Goal: Transaction & Acquisition: Purchase product/service

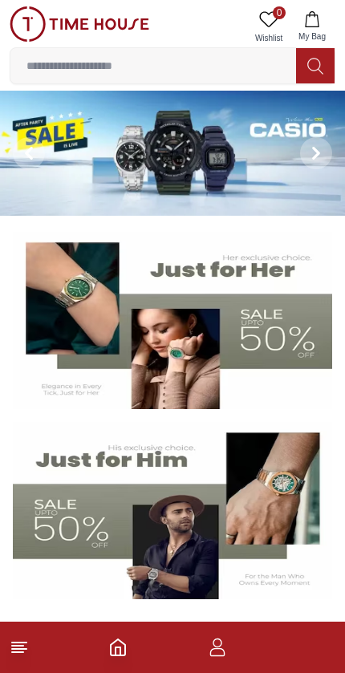
click at [73, 523] on img at bounding box center [172, 510] width 319 height 177
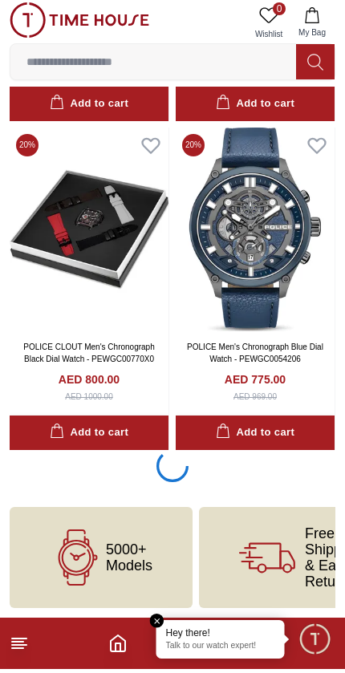
scroll to position [2977, 0]
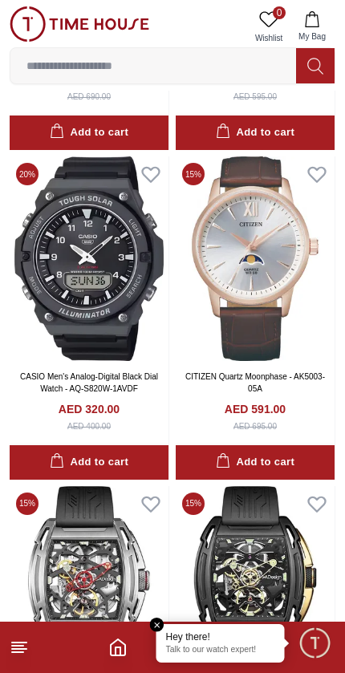
scroll to position [7833, 0]
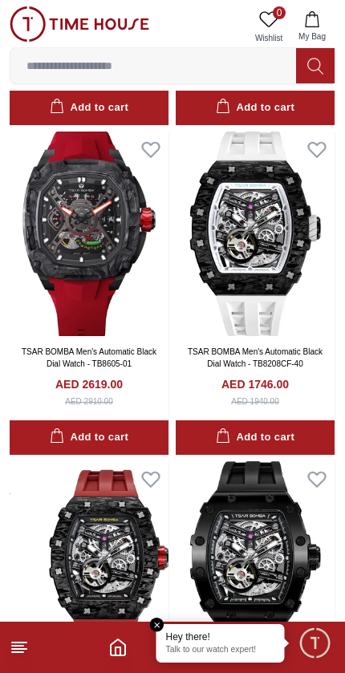
scroll to position [11809, 0]
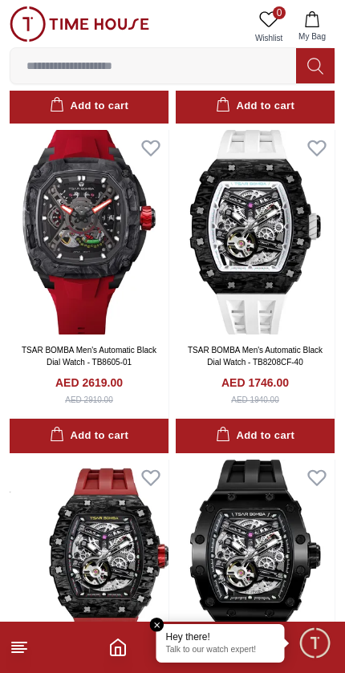
click at [13, 638] on icon at bounding box center [19, 646] width 19 height 19
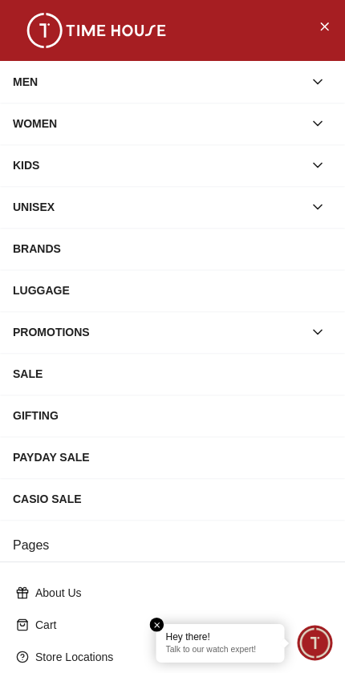
click at [184, 369] on div "SALE" at bounding box center [172, 373] width 319 height 29
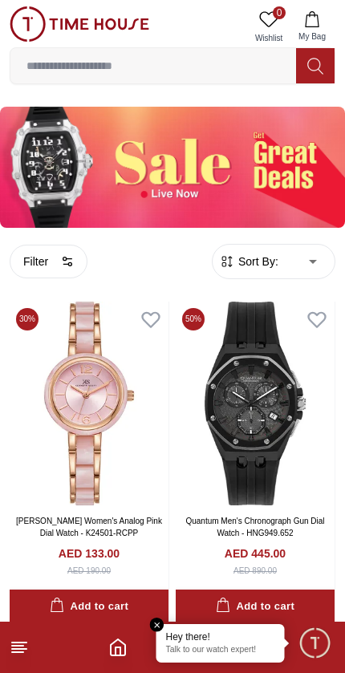
click at [57, 264] on button "Filter" at bounding box center [49, 262] width 78 height 34
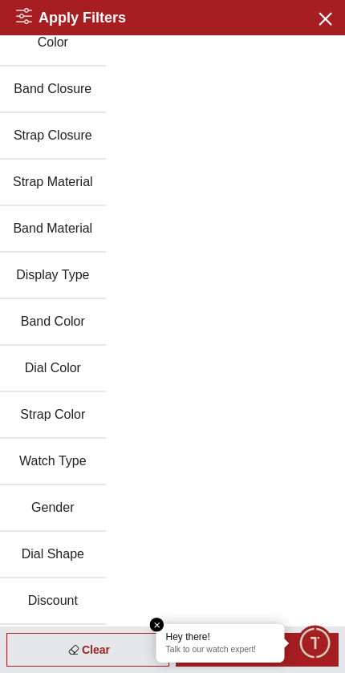
scroll to position [108, 0]
click at [61, 504] on button "Gender" at bounding box center [53, 508] width 106 height 47
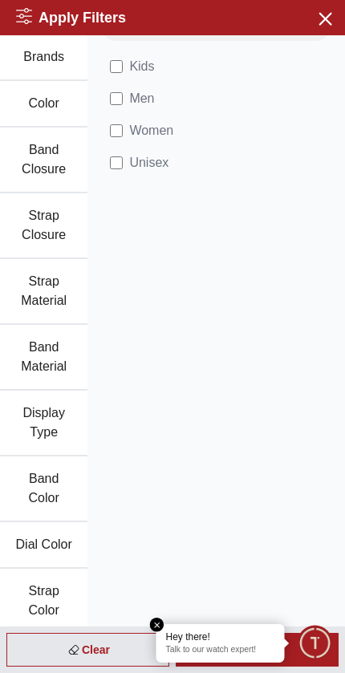
scroll to position [25, 0]
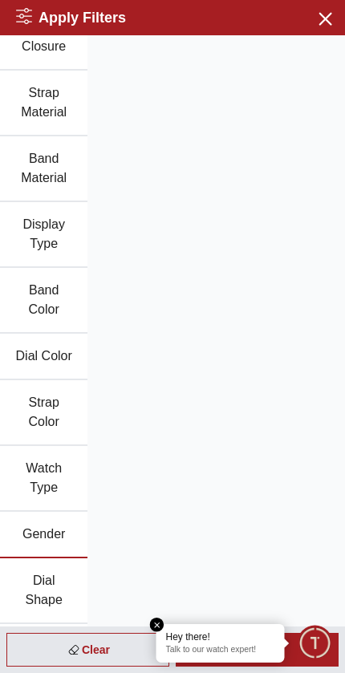
scroll to position [219, 0]
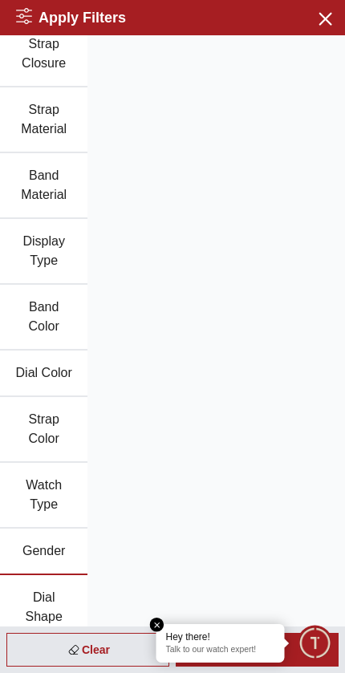
click at [152, 621] on em "Close tooltip" at bounding box center [157, 624] width 14 height 14
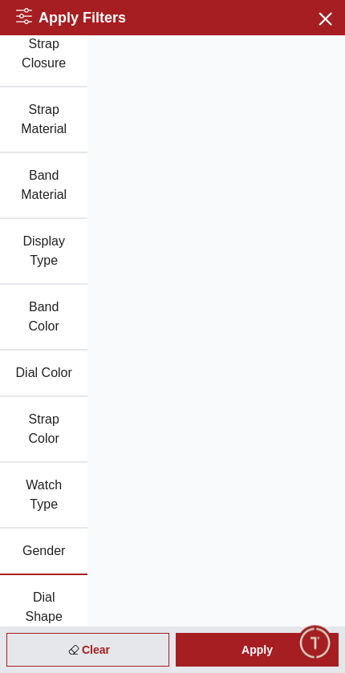
click at [226, 645] on div "Apply" at bounding box center [257, 650] width 163 height 34
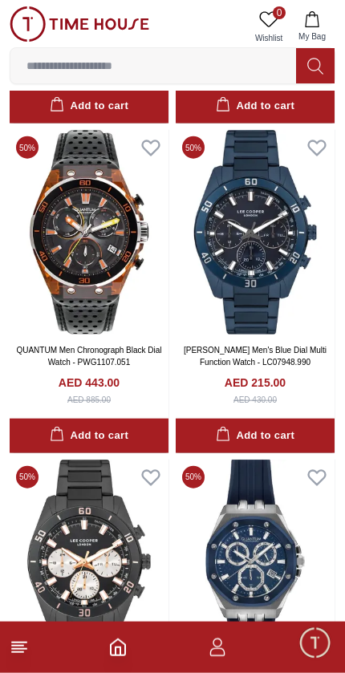
scroll to position [1818, 0]
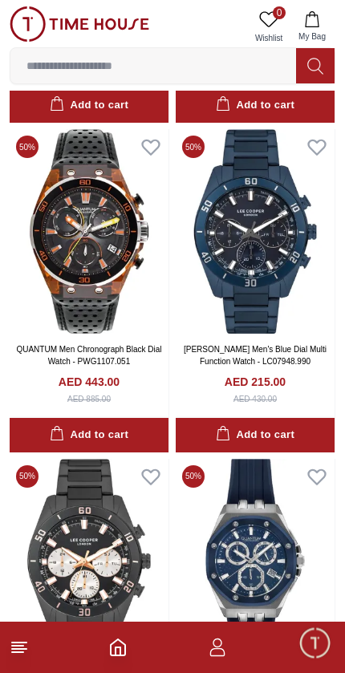
click at [288, 277] on img at bounding box center [255, 231] width 159 height 204
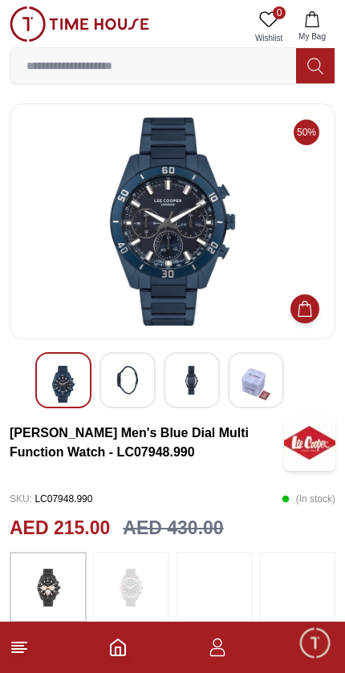
click at [120, 382] on img at bounding box center [127, 380] width 29 height 29
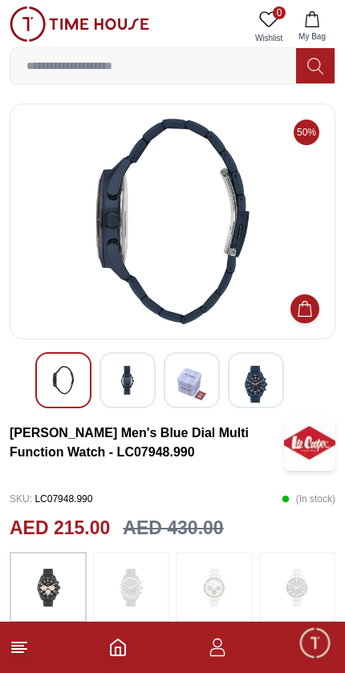
click at [171, 391] on div at bounding box center [192, 380] width 56 height 56
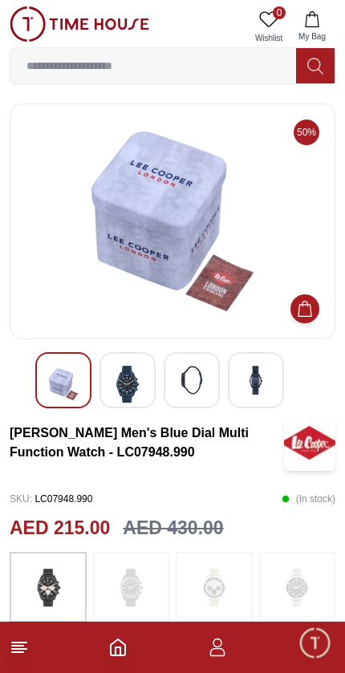
click at [244, 386] on img at bounding box center [255, 380] width 29 height 29
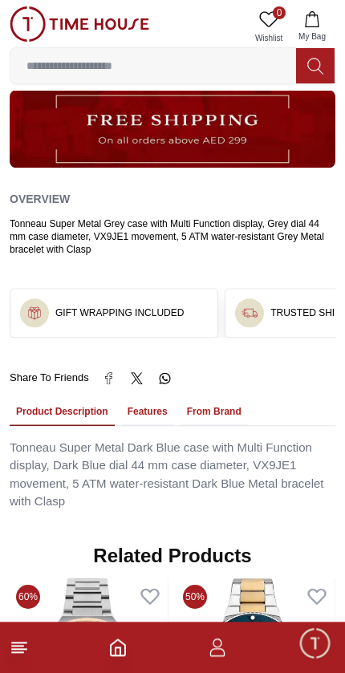
scroll to position [928, 0]
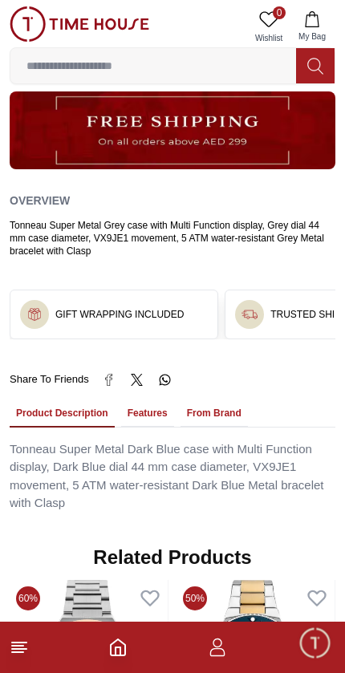
click at [172, 304] on div "GIFT WRAPPING INCLUDED" at bounding box center [113, 314] width 207 height 48
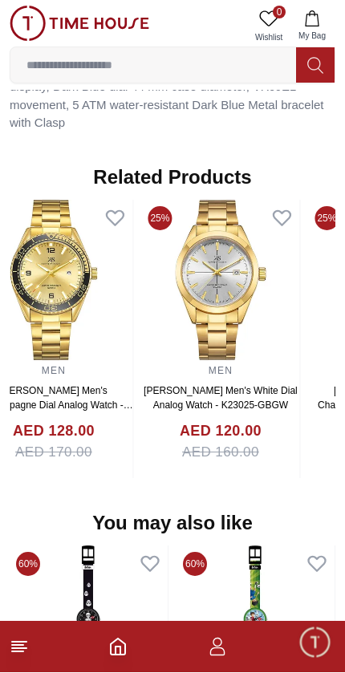
scroll to position [1308, 0]
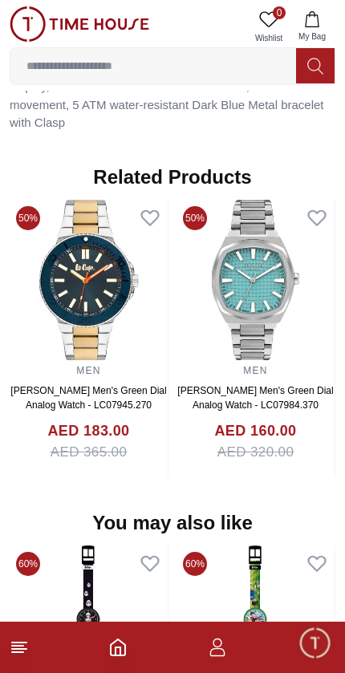
click at [234, 289] on img at bounding box center [255, 280] width 158 height 160
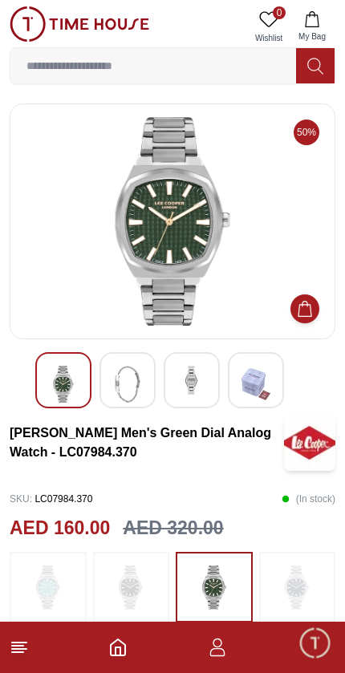
click at [127, 381] on img at bounding box center [127, 384] width 29 height 37
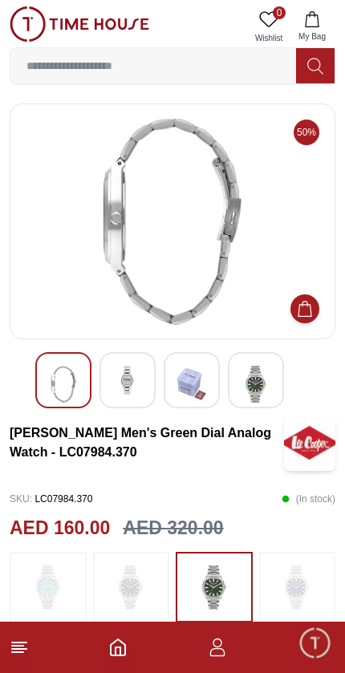
click at [183, 390] on img at bounding box center [191, 384] width 29 height 37
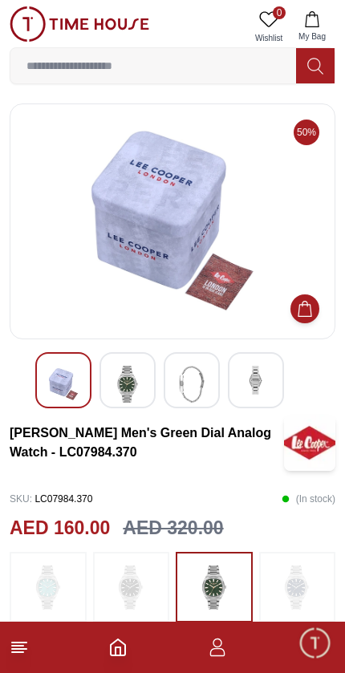
click at [256, 381] on img at bounding box center [255, 380] width 29 height 29
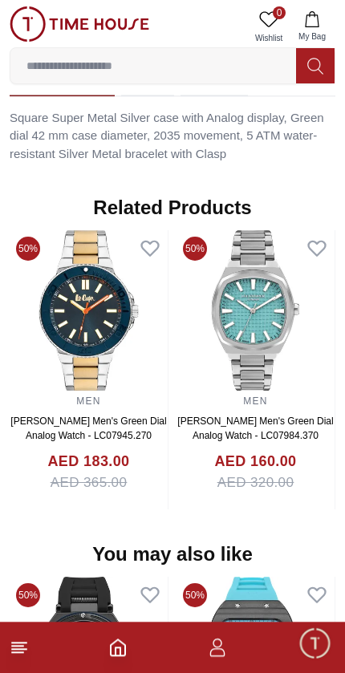
scroll to position [1182, 0]
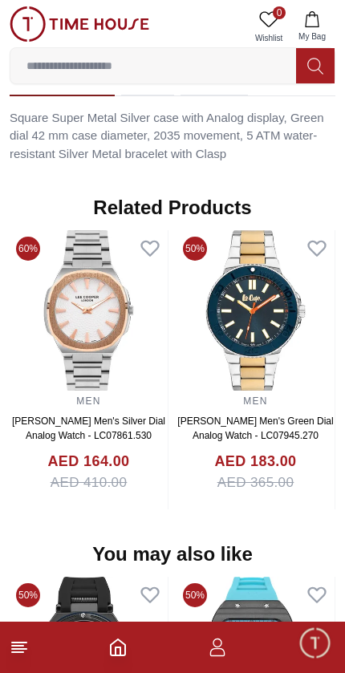
click at [91, 415] on link "[PERSON_NAME] Men's Silver Dial Analog Watch - LC07861.530" at bounding box center [88, 428] width 153 height 26
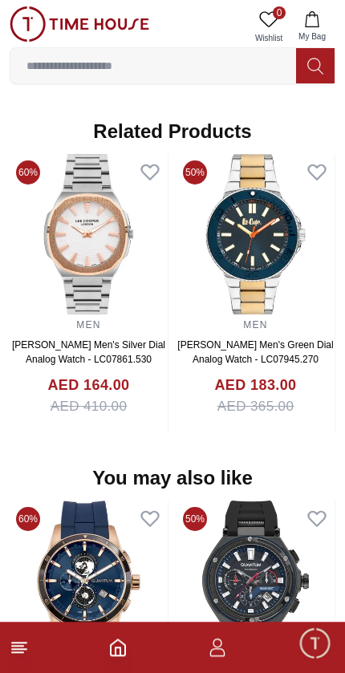
scroll to position [1186, 0]
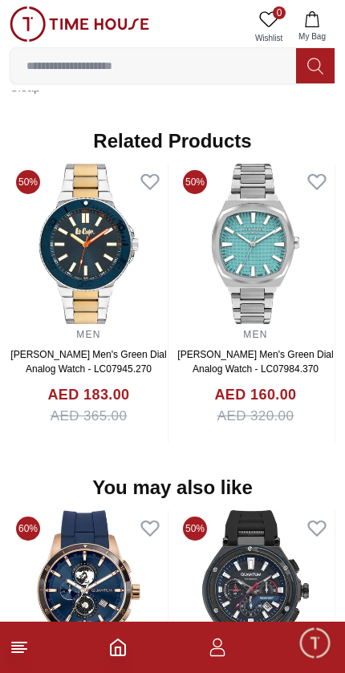
click at [124, 351] on link "[PERSON_NAME] Men's Green Dial Analog Watch - LC07945.270" at bounding box center [88, 362] width 156 height 26
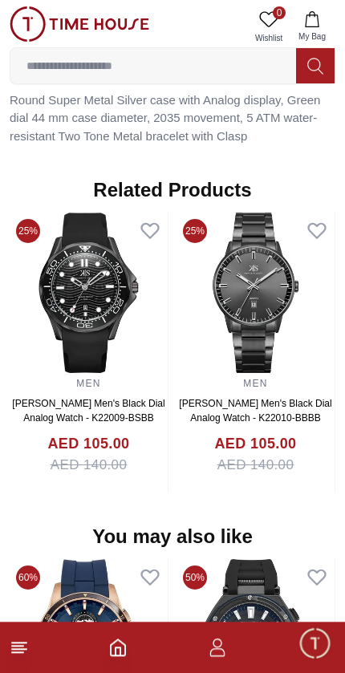
scroll to position [1277, 0]
click at [26, 656] on icon at bounding box center [19, 646] width 19 height 19
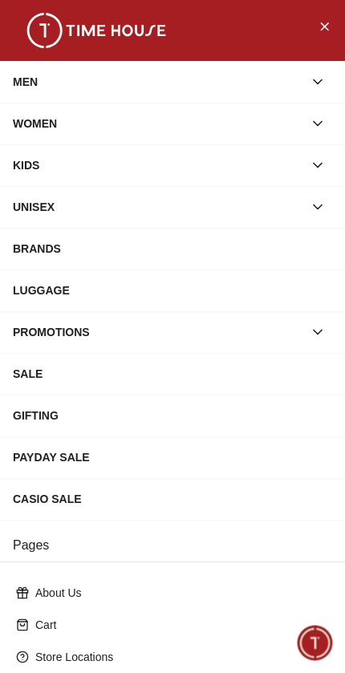
click at [54, 379] on div "SALE" at bounding box center [172, 373] width 319 height 29
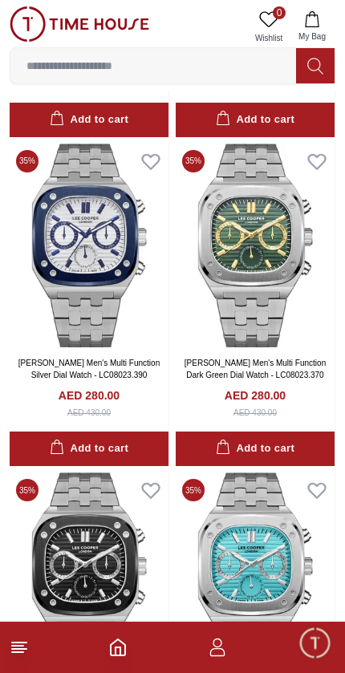
scroll to position [2792, 0]
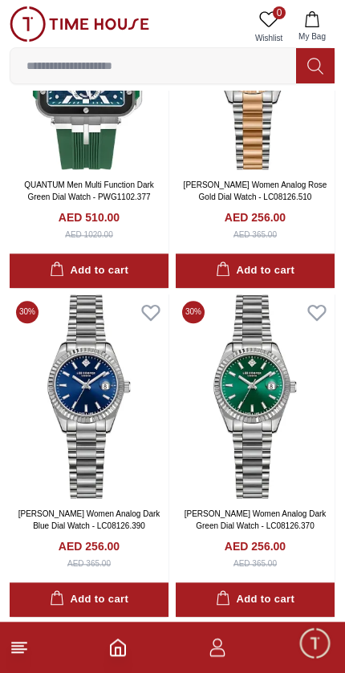
scroll to position [8571, 0]
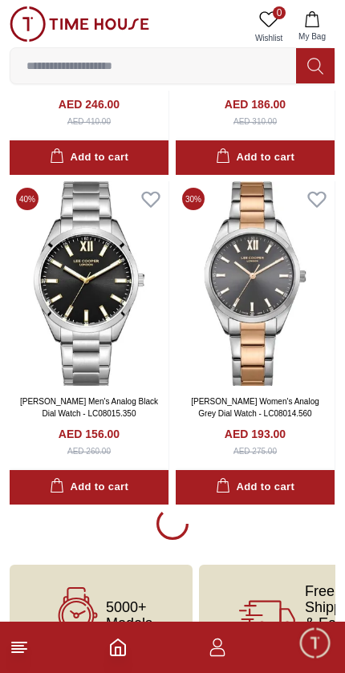
scroll to position [16252, 0]
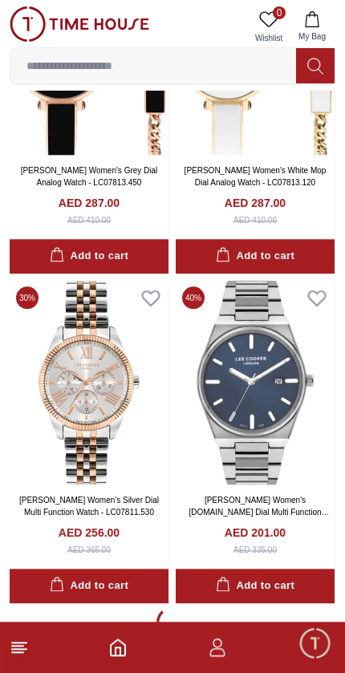
scroll to position [29319, 0]
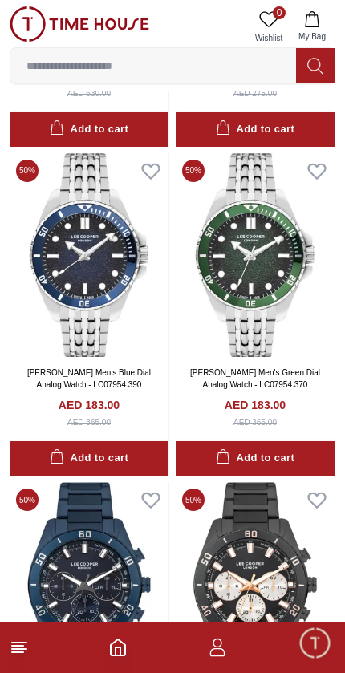
scroll to position [27781, 0]
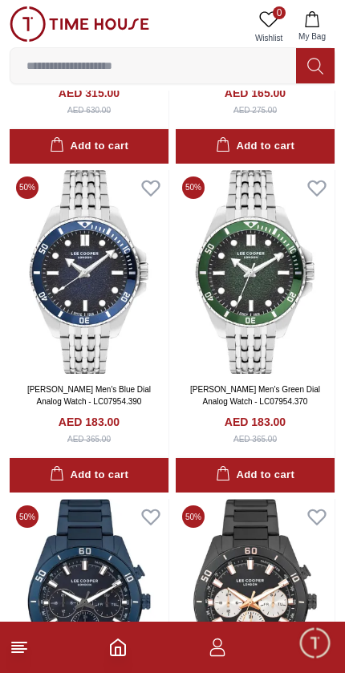
click at [108, 466] on div "Add to cart" at bounding box center [89, 475] width 79 height 18
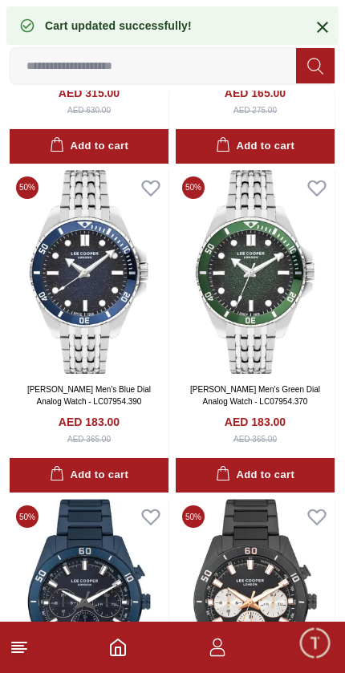
click at [106, 250] on img at bounding box center [89, 272] width 159 height 204
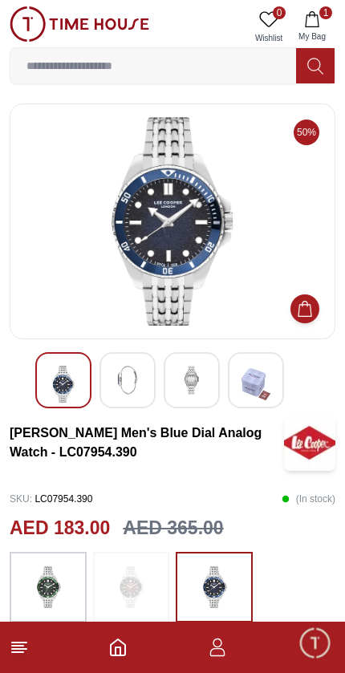
click at [130, 372] on img at bounding box center [127, 380] width 29 height 29
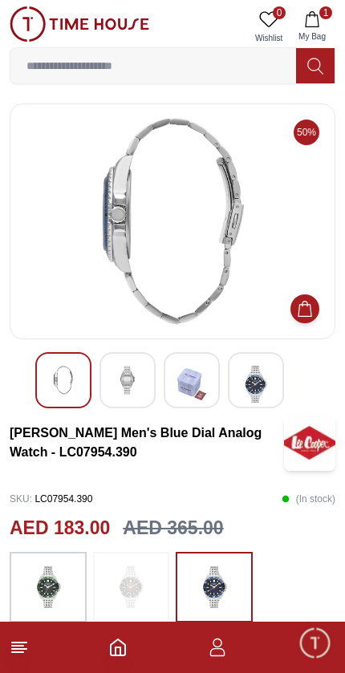
click at [181, 388] on img at bounding box center [191, 384] width 29 height 37
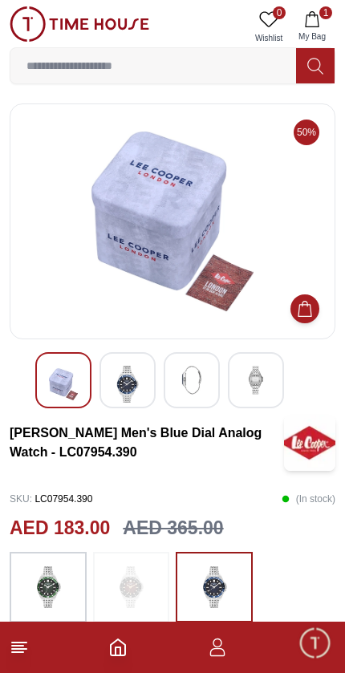
click at [238, 395] on div at bounding box center [256, 380] width 56 height 56
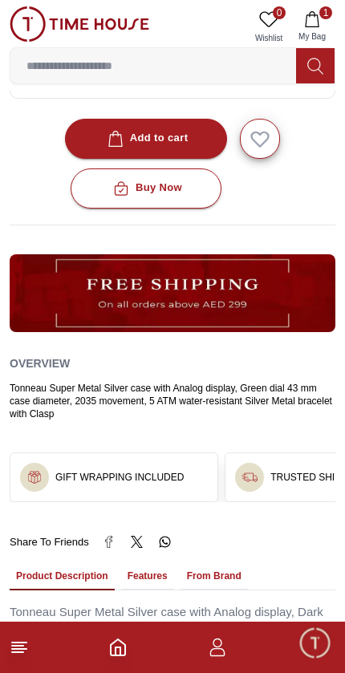
scroll to position [686, 0]
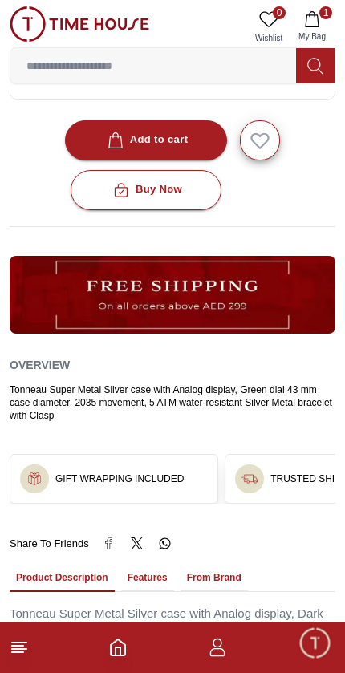
click at [326, 30] on button "1 My Bag" at bounding box center [312, 26] width 47 height 41
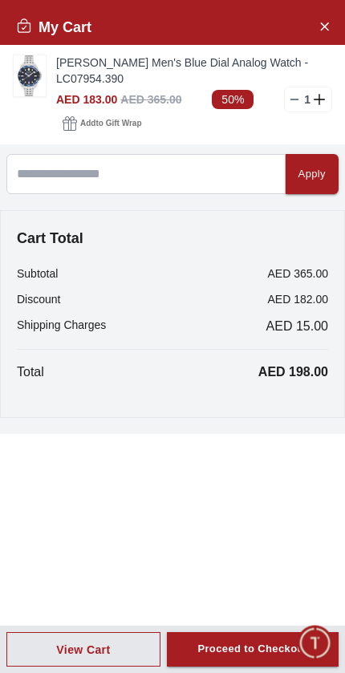
click at [120, 127] on span "Add to Gift Wrap" at bounding box center [110, 123] width 61 height 16
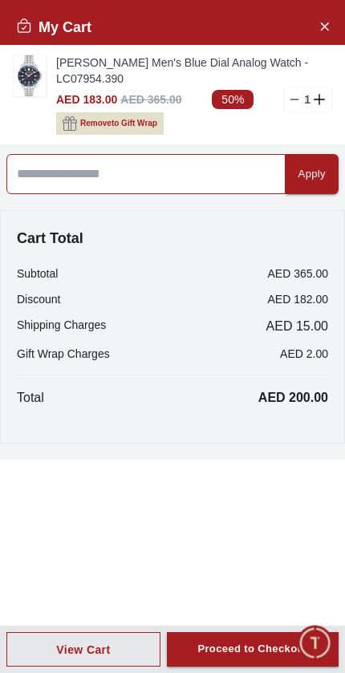
click at [224, 178] on input at bounding box center [145, 174] width 279 height 40
type input "******"
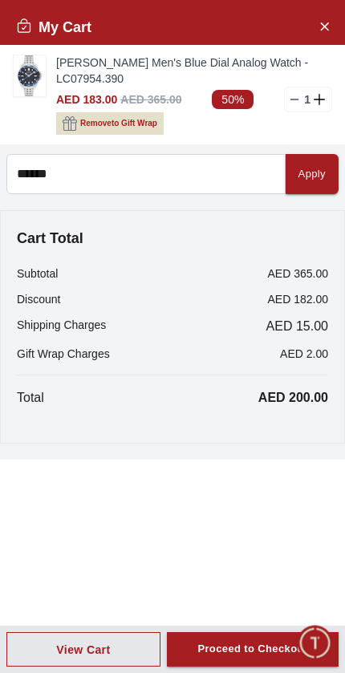
click at [298, 185] on button "Apply" at bounding box center [311, 174] width 53 height 40
